Goal: Task Accomplishment & Management: Use online tool/utility

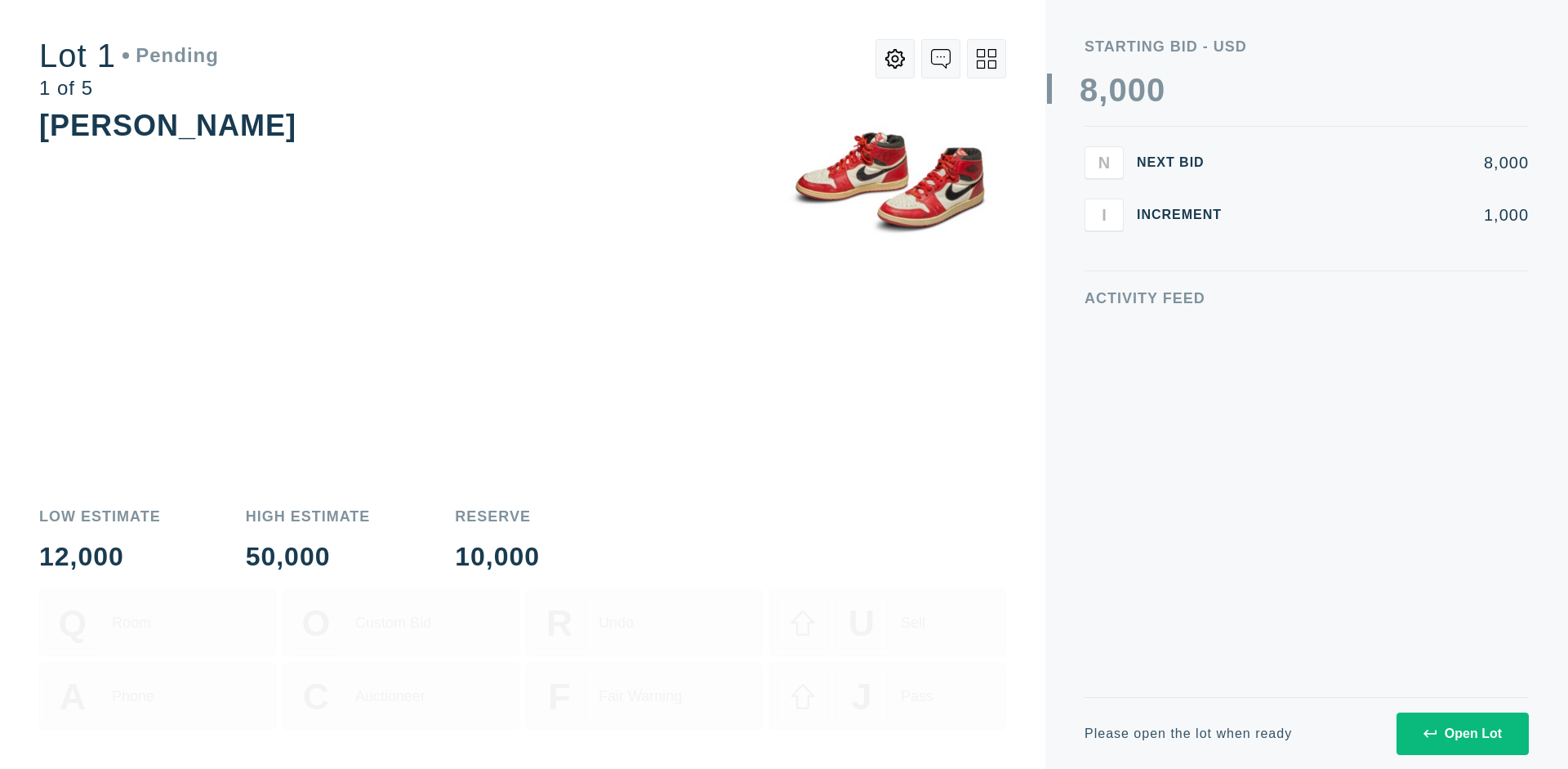
click at [1462, 733] on div "Open Lot" at bounding box center [1463, 734] width 78 height 15
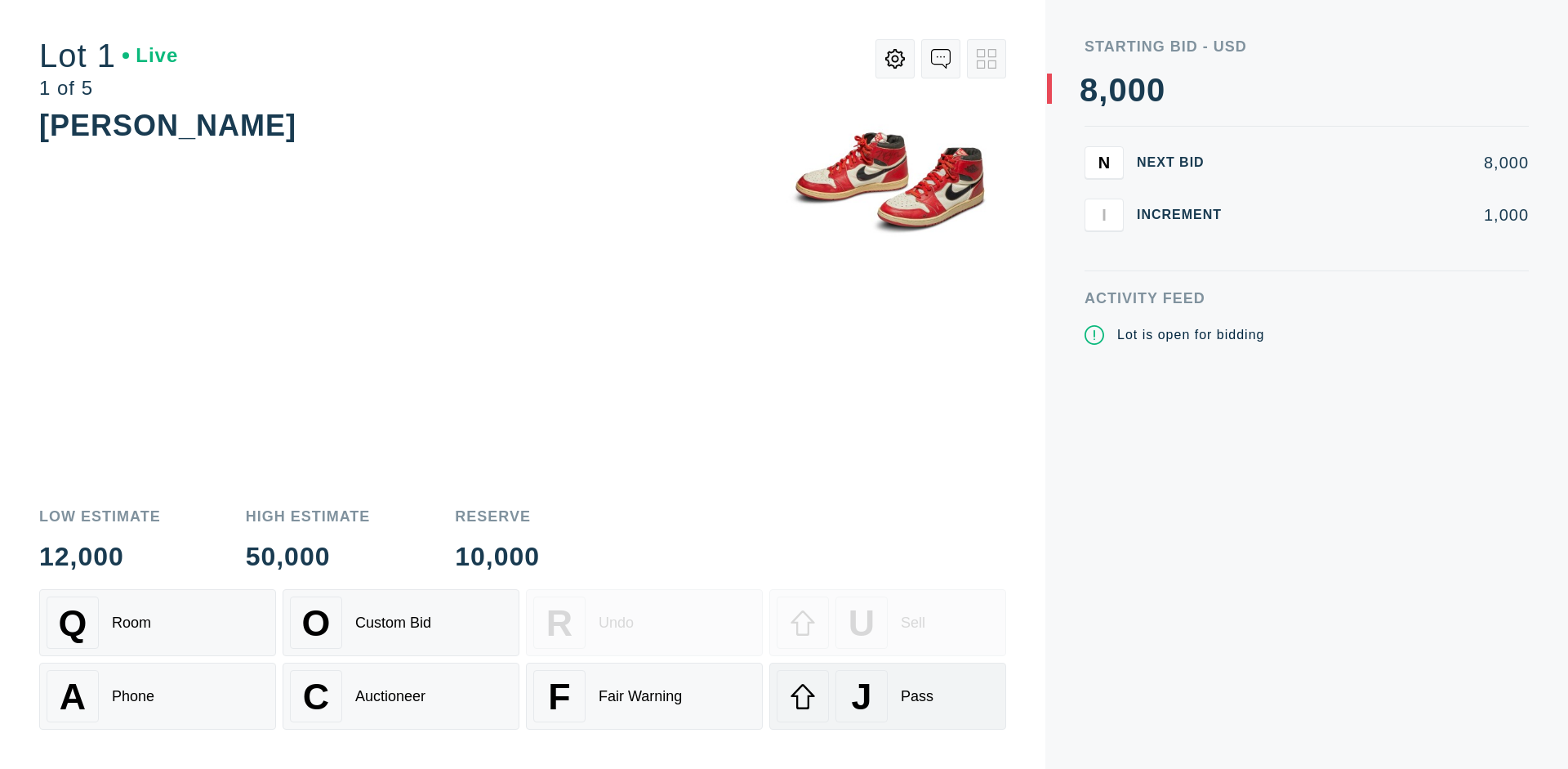
click at [888, 695] on div "J Pass" at bounding box center [887, 695] width 223 height 52
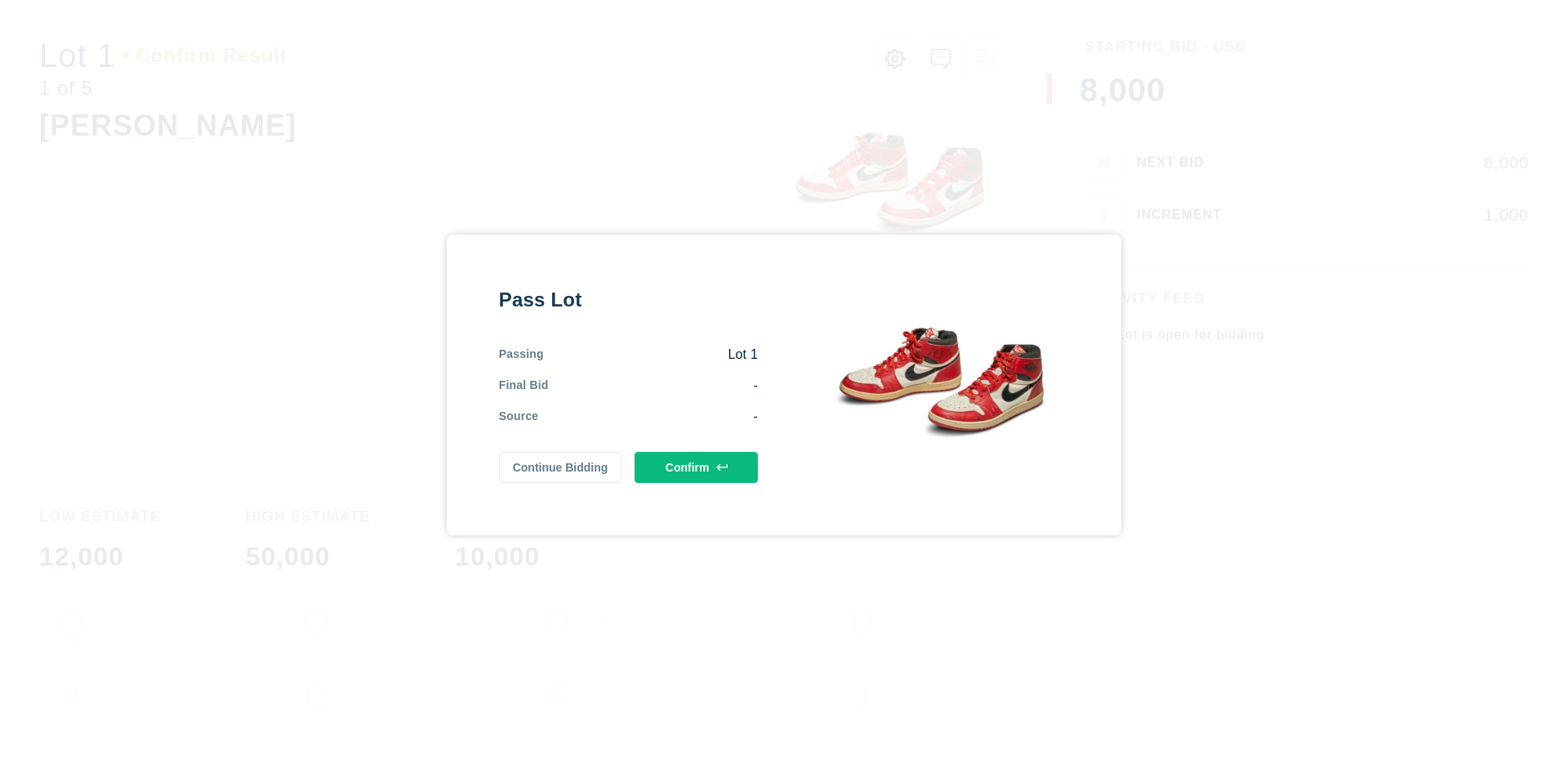
click at [696, 466] on button "Confirm" at bounding box center [696, 466] width 123 height 31
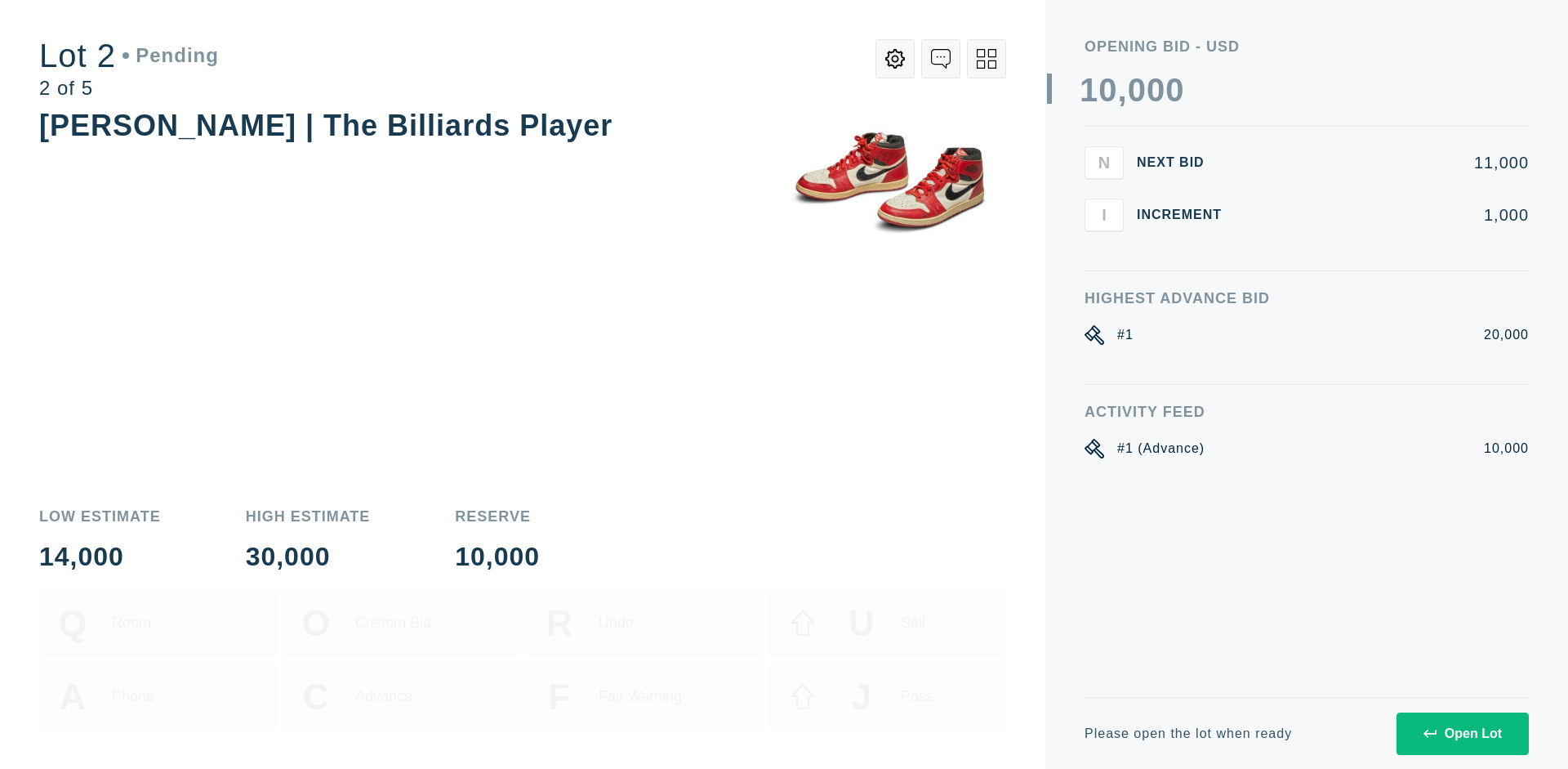
click at [1462, 733] on div "Open Lot" at bounding box center [1463, 734] width 78 height 15
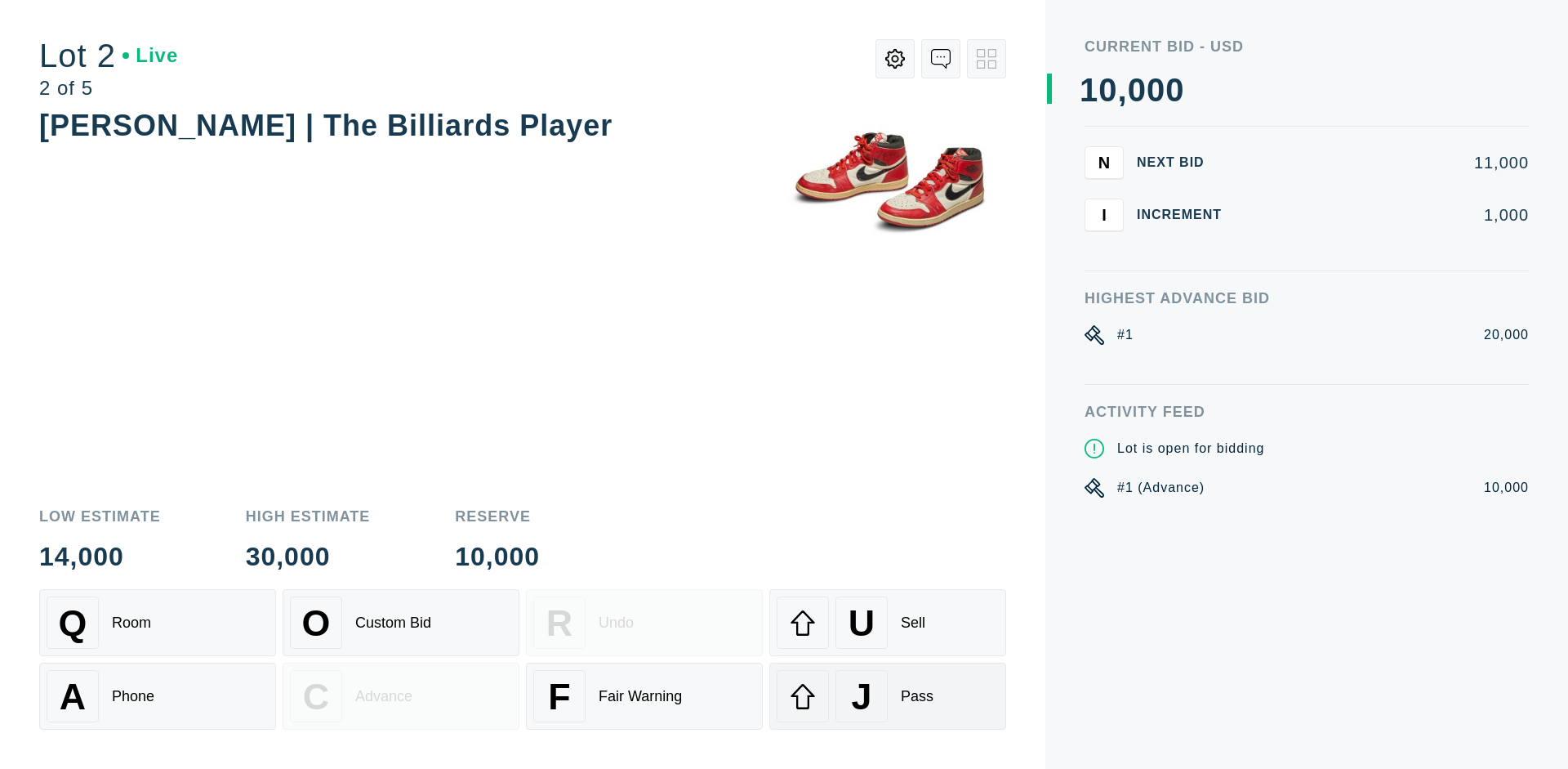
click at [888, 695] on div "J Pass" at bounding box center [887, 695] width 223 height 52
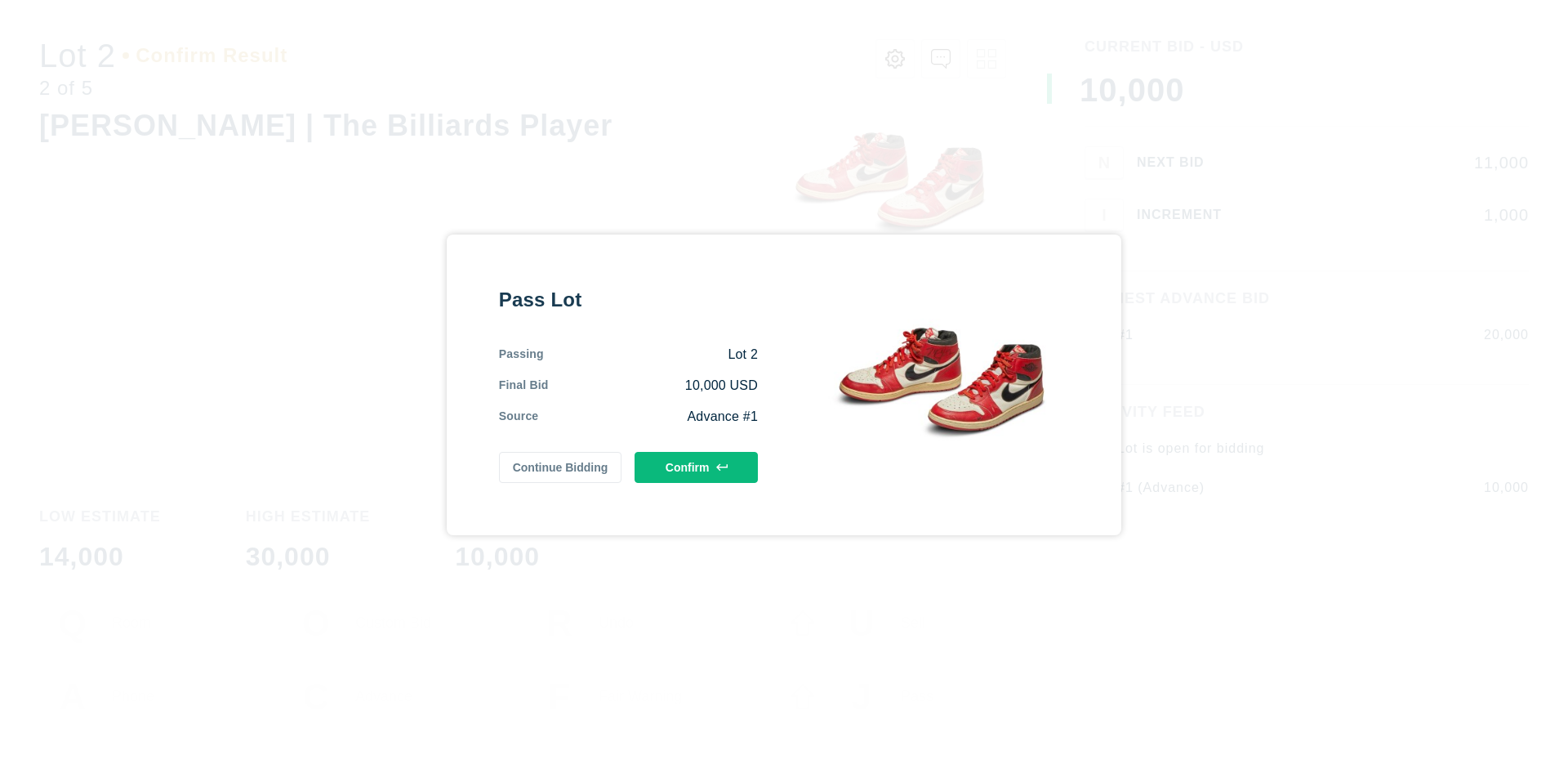
click at [696, 466] on button "Confirm" at bounding box center [696, 466] width 123 height 31
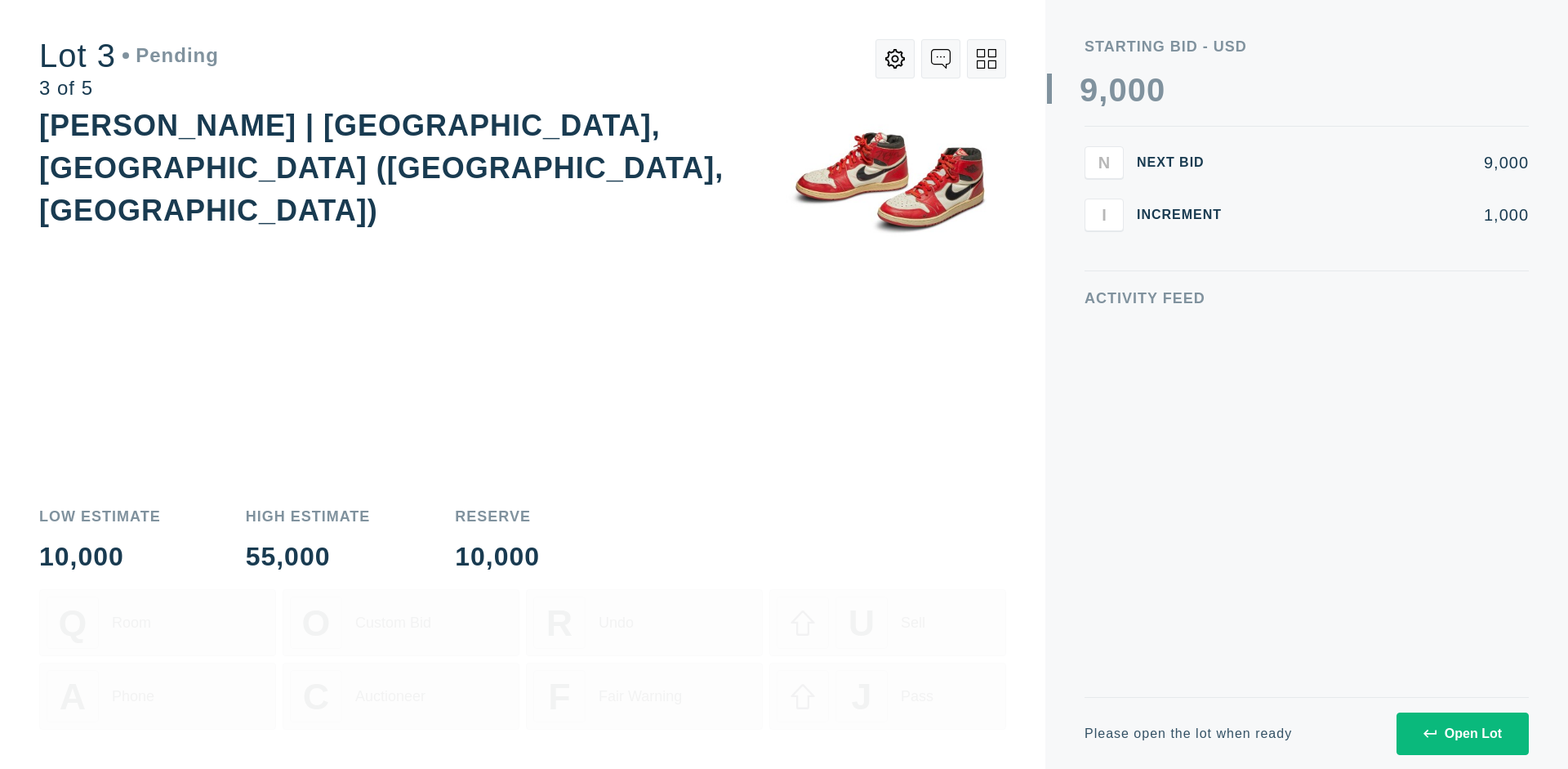
click at [1462, 733] on div "Open Lot" at bounding box center [1463, 734] width 78 height 15
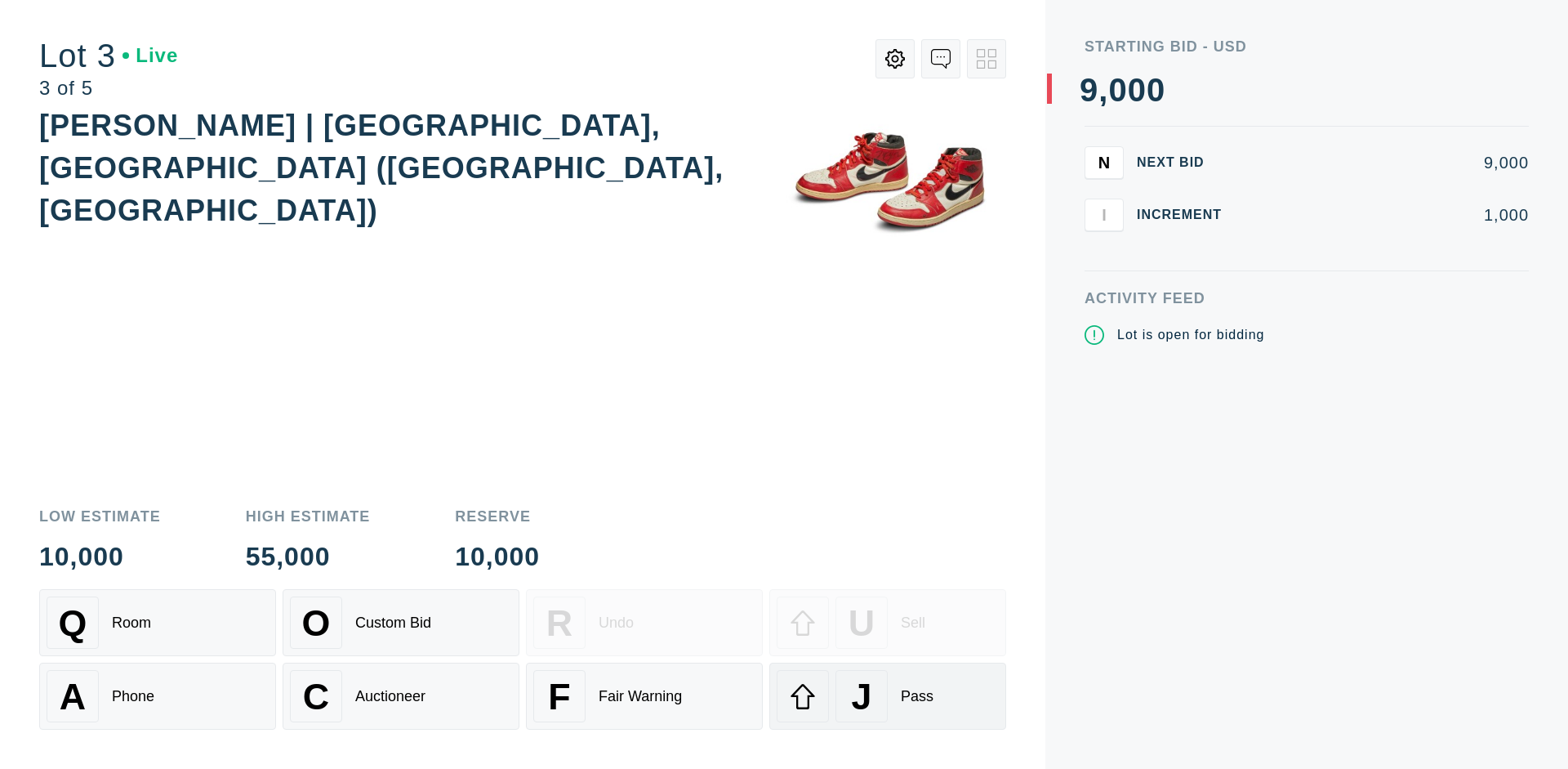
click at [888, 695] on div "J Pass" at bounding box center [887, 695] width 223 height 52
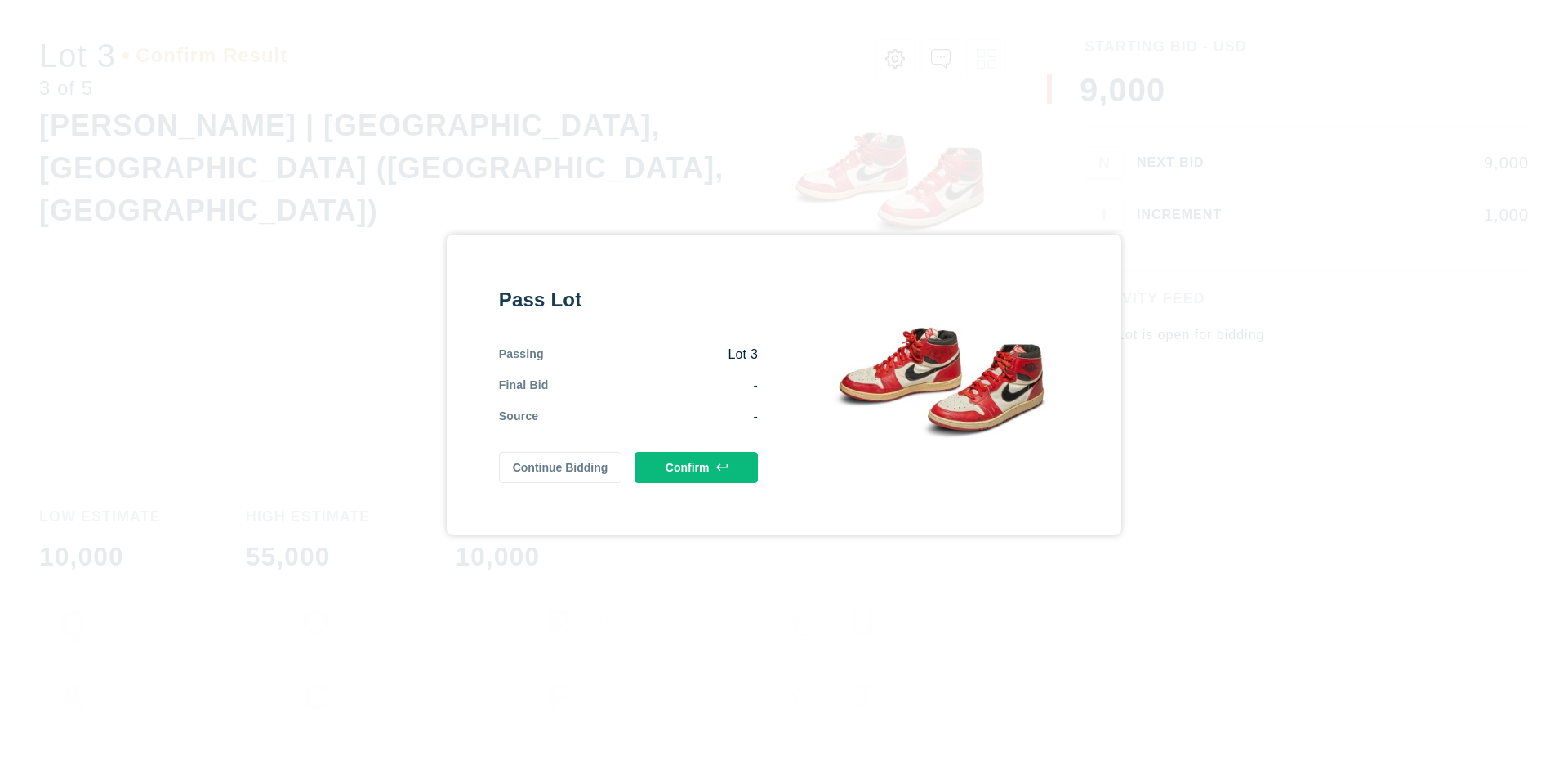
click at [696, 466] on button "Confirm" at bounding box center [696, 466] width 123 height 31
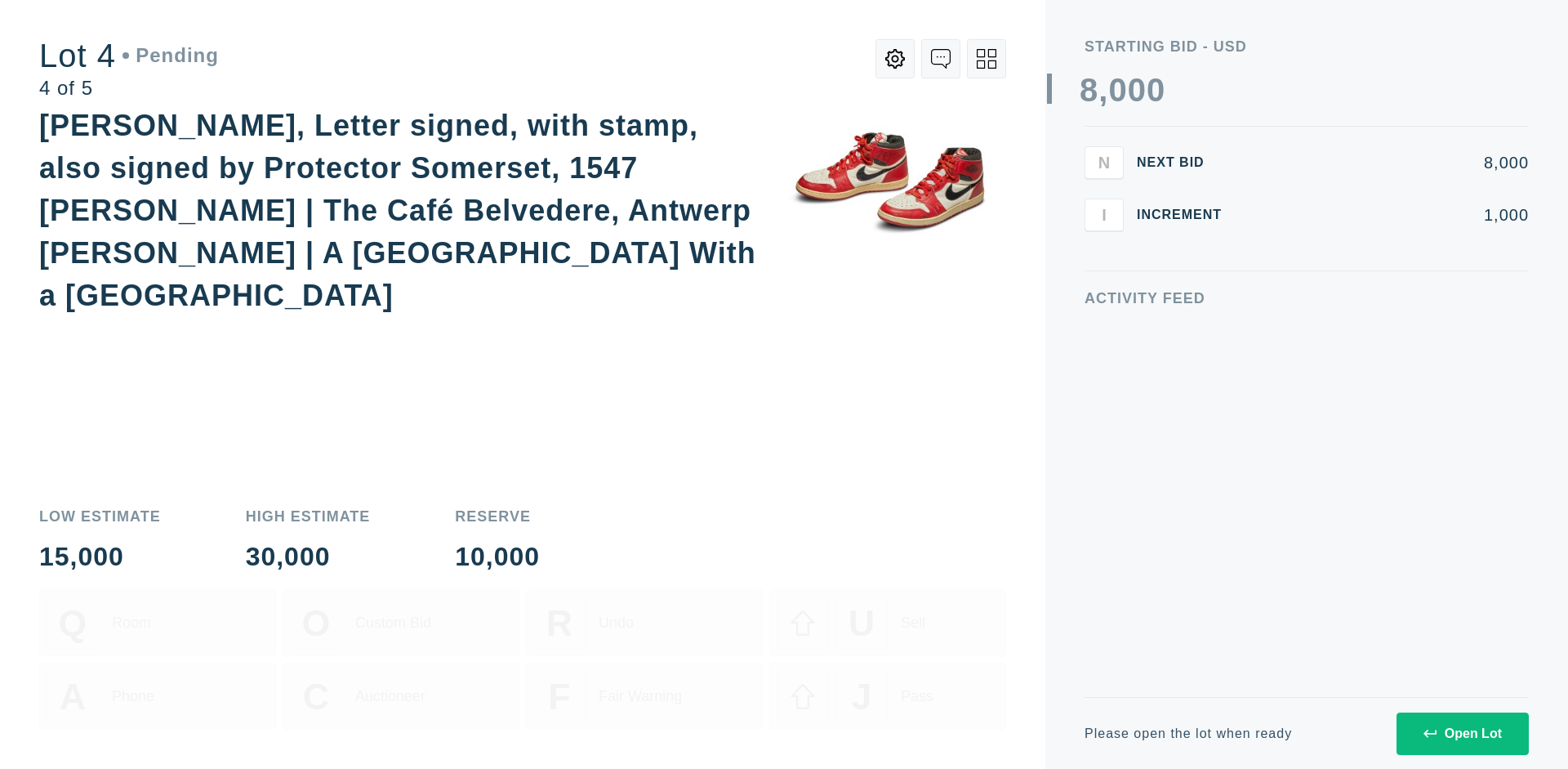
click at [987, 59] on icon at bounding box center [986, 59] width 20 height 20
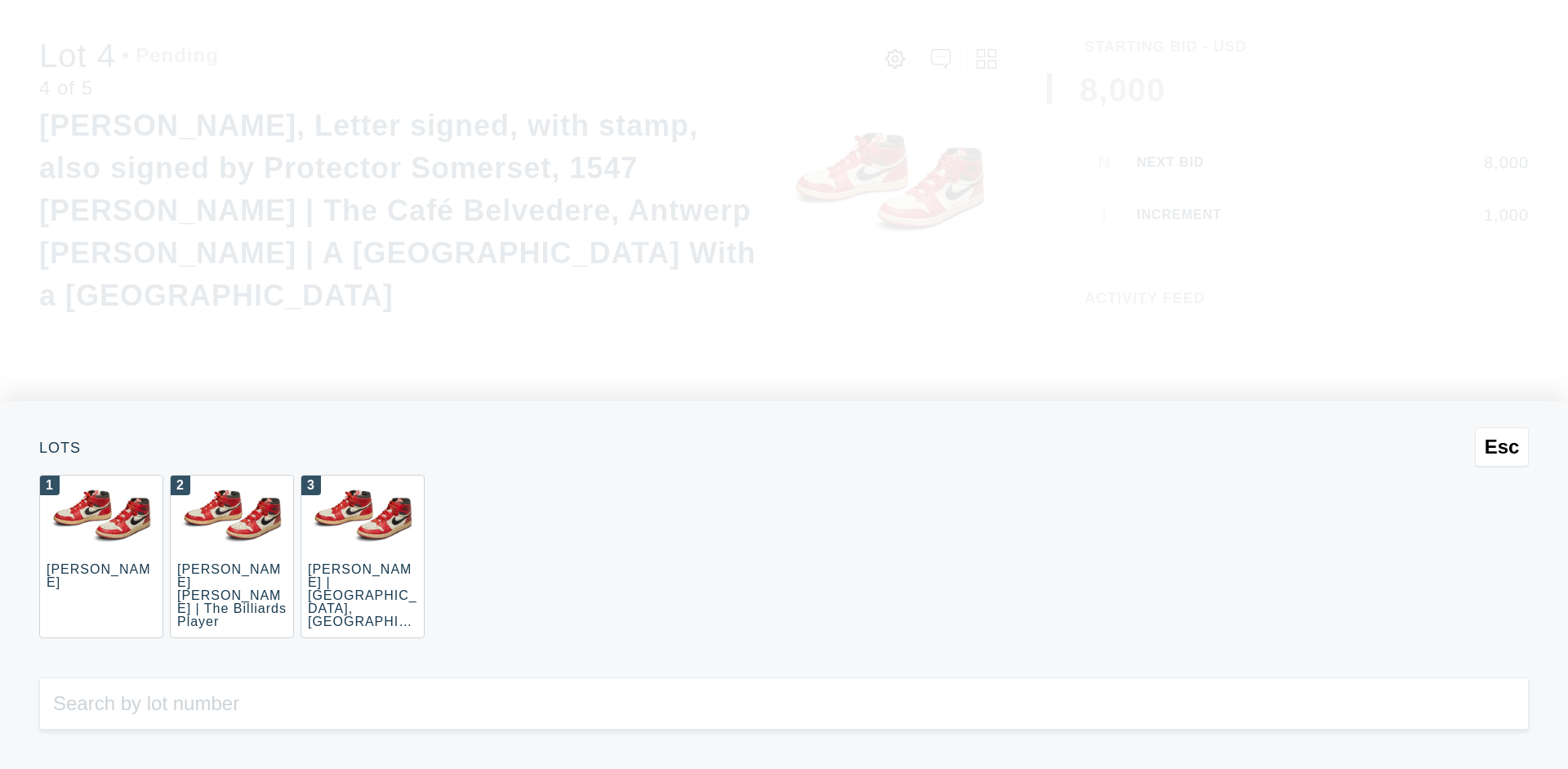
click at [363, 556] on div "3 JOAQUÍN SOROLLA | La Caleta, Málaga (La Caleta Beach, Málaga)" at bounding box center [362, 556] width 124 height 163
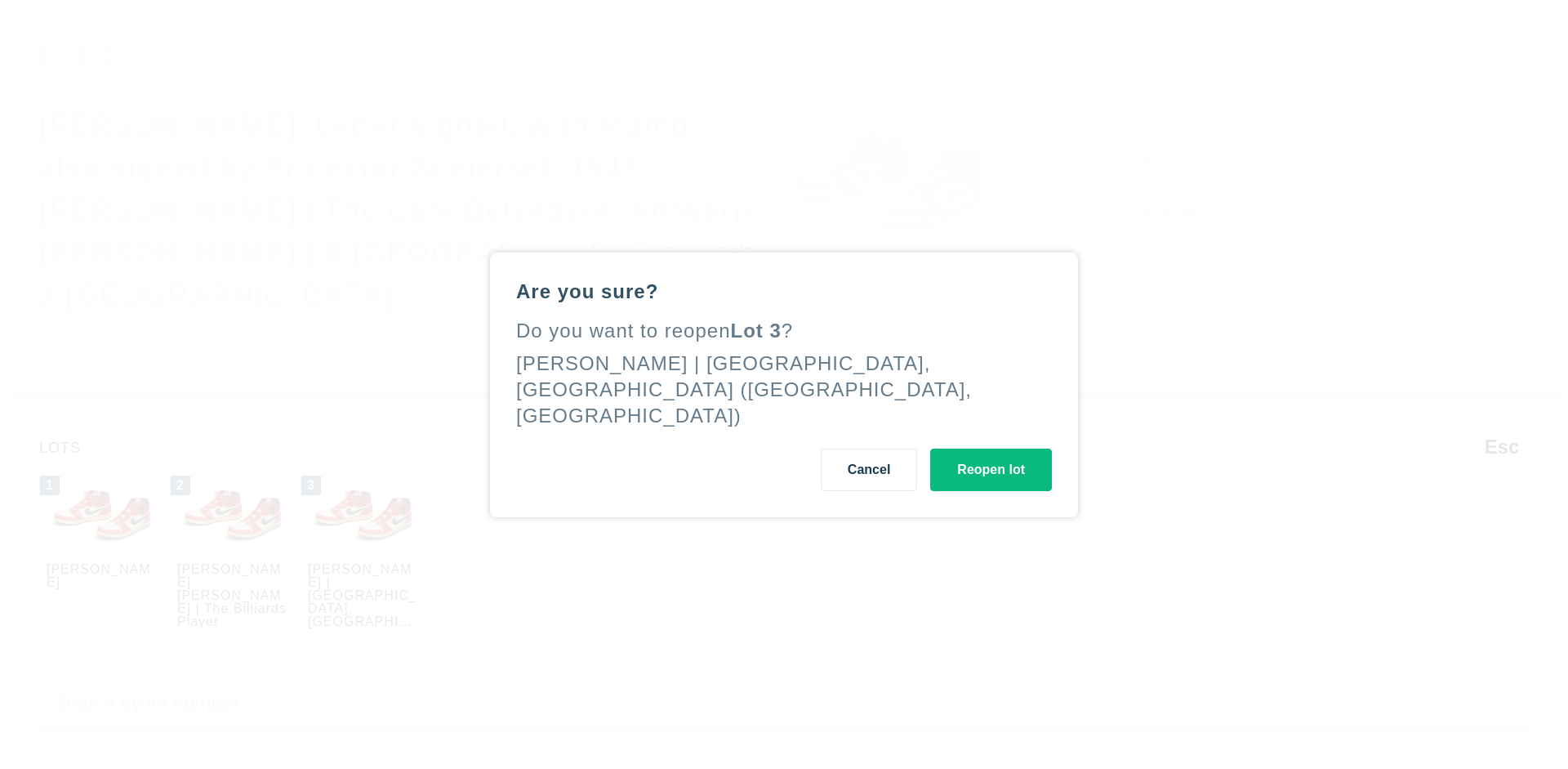
click at [991, 456] on button "Reopen lot" at bounding box center [991, 470] width 122 height 43
